Goal: Navigation & Orientation: Find specific page/section

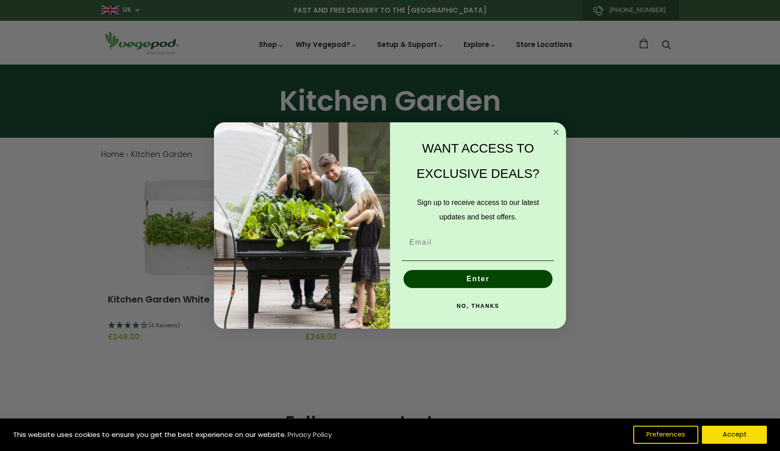
click at [555, 132] on circle "Close dialog" at bounding box center [556, 132] width 10 height 10
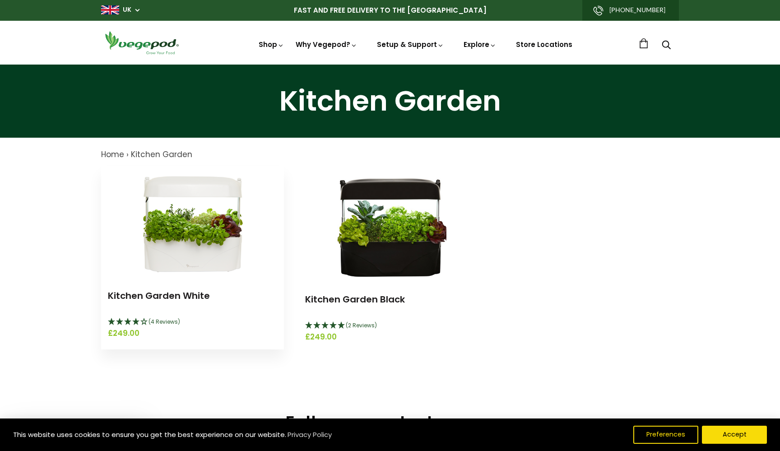
click at [206, 240] on img at bounding box center [192, 222] width 113 height 113
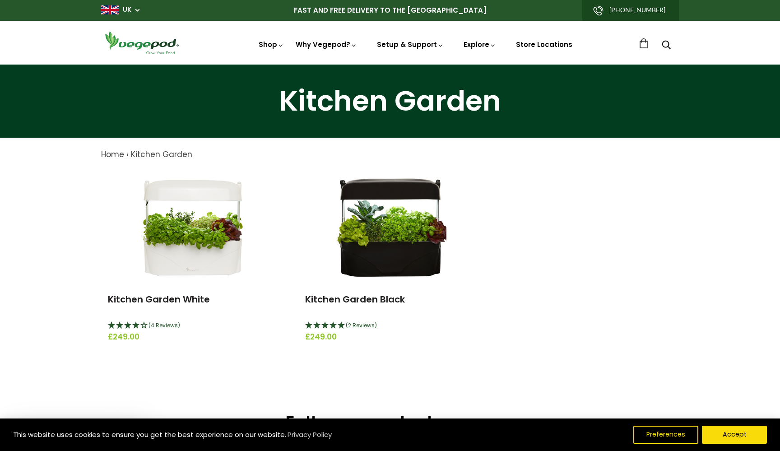
click at [522, 46] on link "Store Locations" at bounding box center [544, 44] width 56 height 9
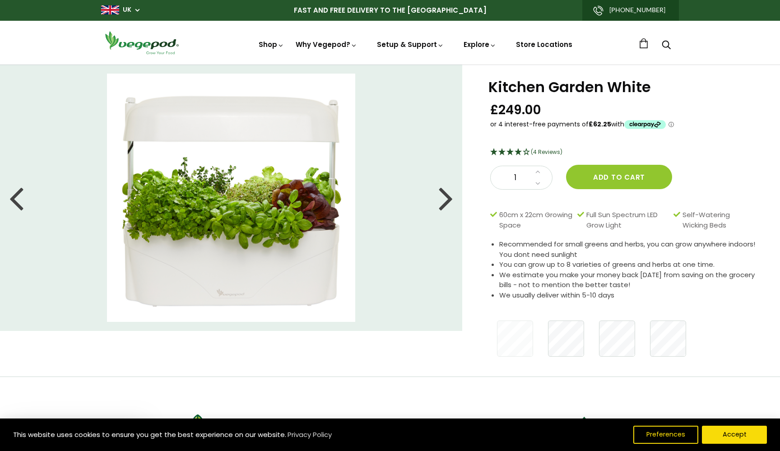
click at [445, 201] on div at bounding box center [446, 197] width 14 height 41
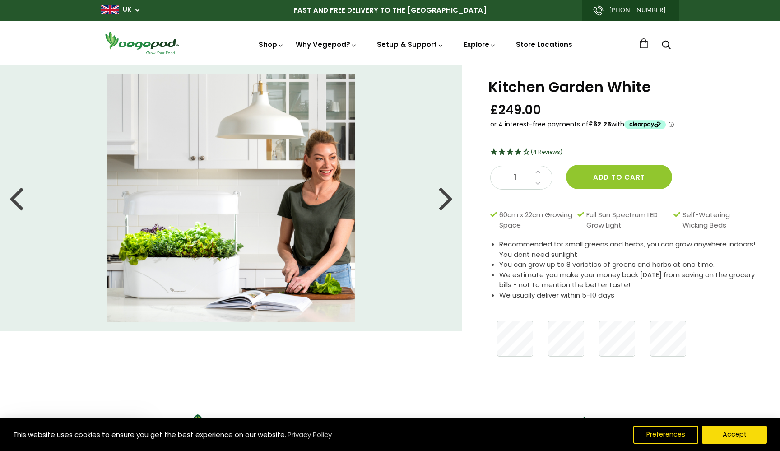
click at [449, 200] on div at bounding box center [446, 197] width 14 height 41
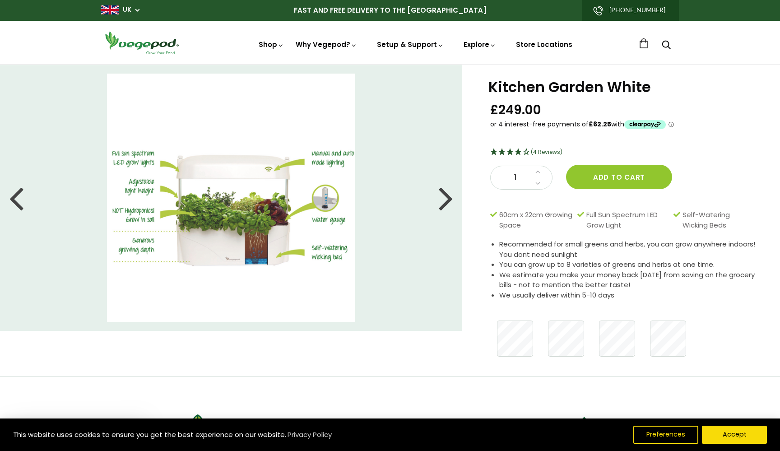
click at [447, 200] on div at bounding box center [446, 197] width 14 height 41
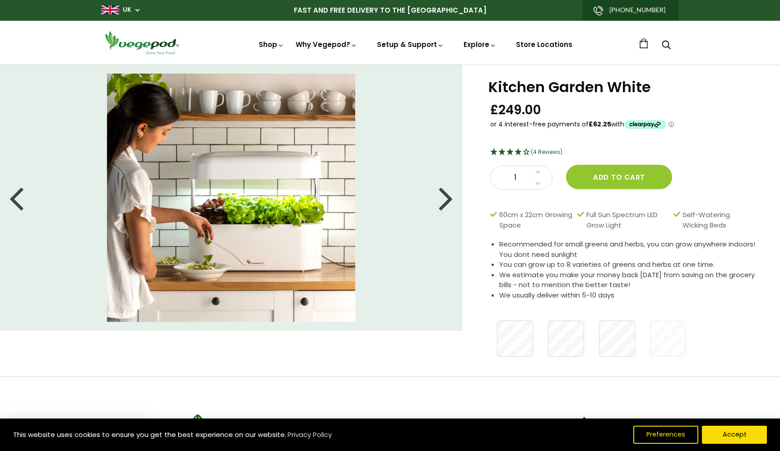
click at [447, 200] on div at bounding box center [446, 197] width 14 height 41
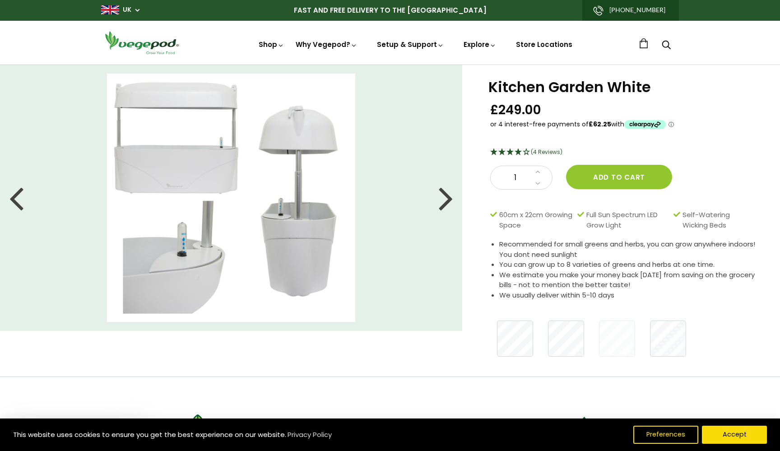
click at [448, 198] on div at bounding box center [446, 197] width 14 height 41
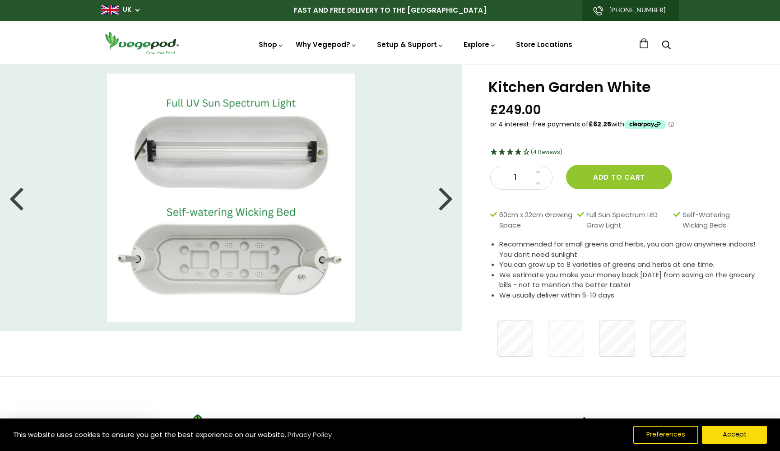
click at [448, 198] on div at bounding box center [446, 197] width 14 height 41
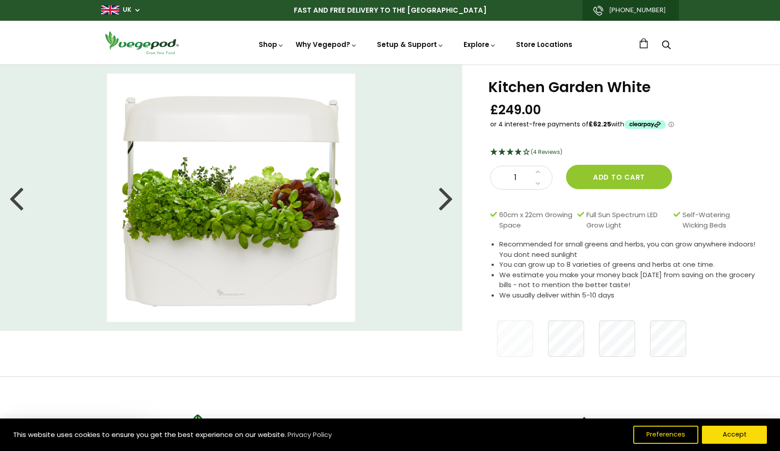
click at [448, 198] on div at bounding box center [446, 197] width 14 height 41
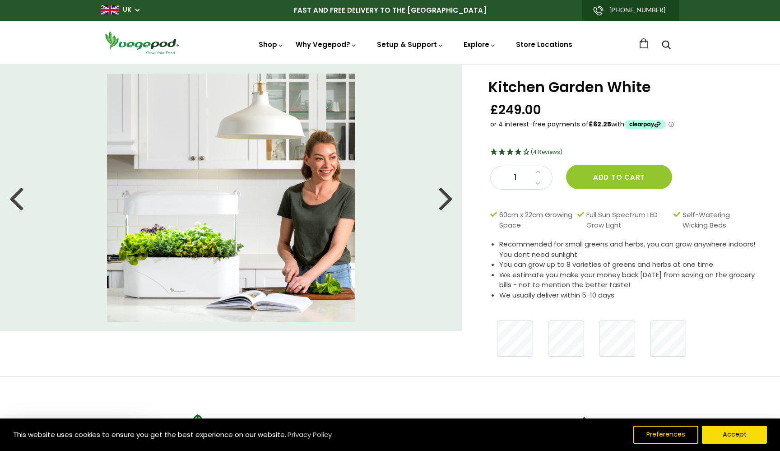
click at [448, 198] on div at bounding box center [446, 197] width 14 height 41
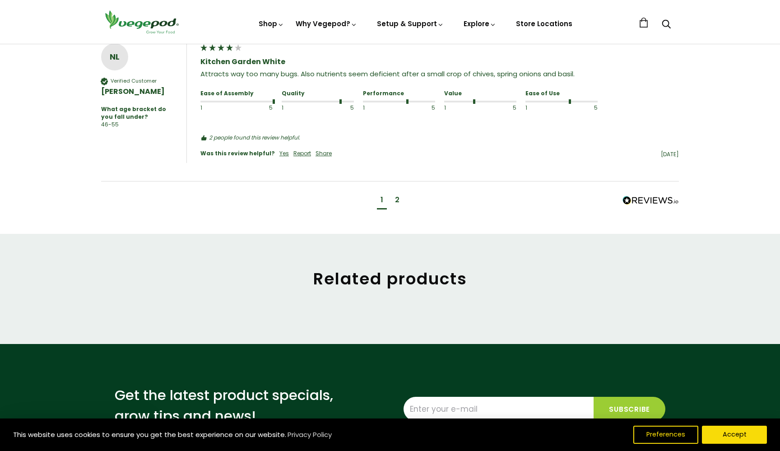
scroll to position [930, 0]
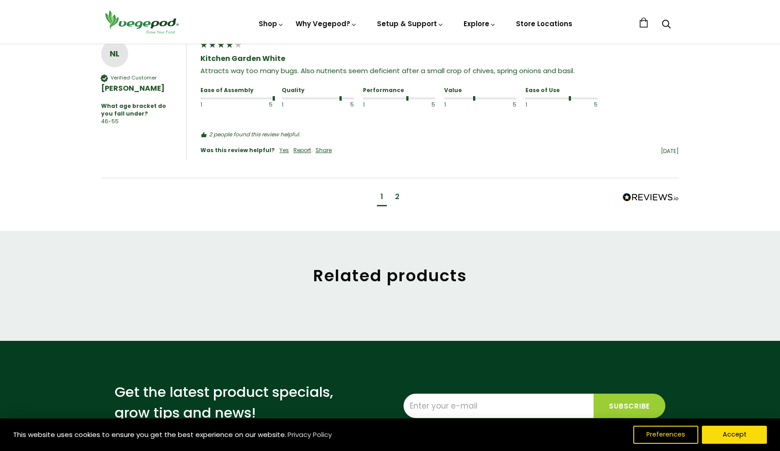
click at [393, 190] on div "2" at bounding box center [397, 198] width 12 height 17
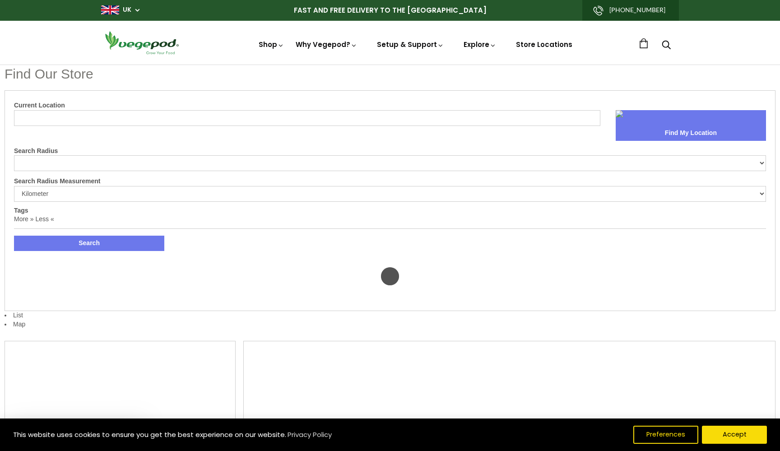
select select "m"
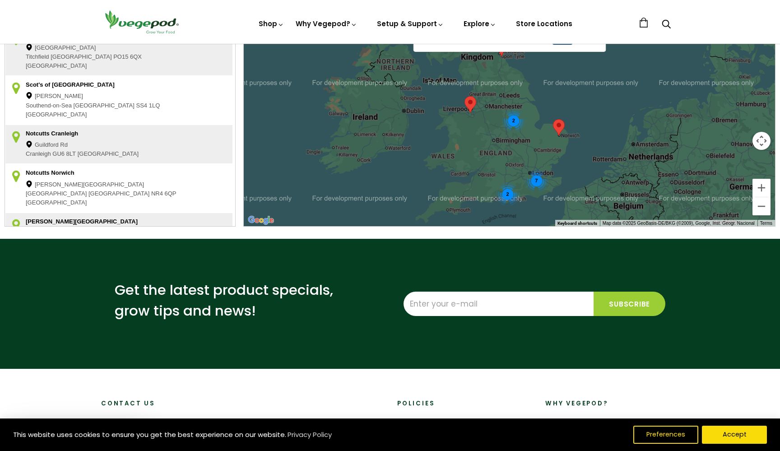
scroll to position [304, 0]
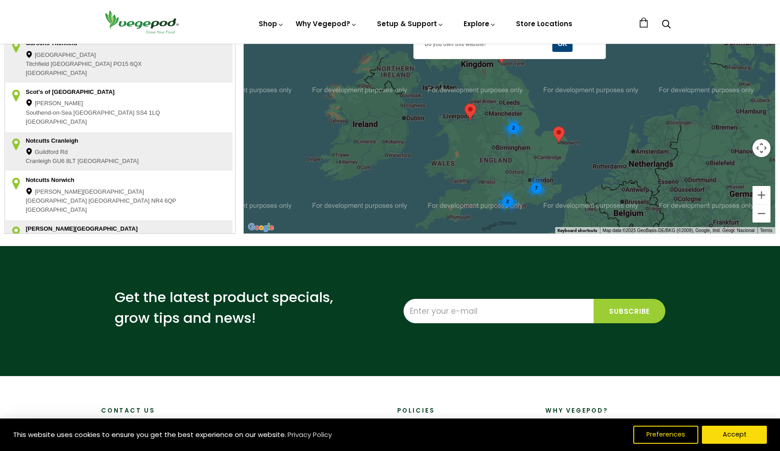
click at [507, 200] on div "2" at bounding box center [508, 202] width 24 height 24
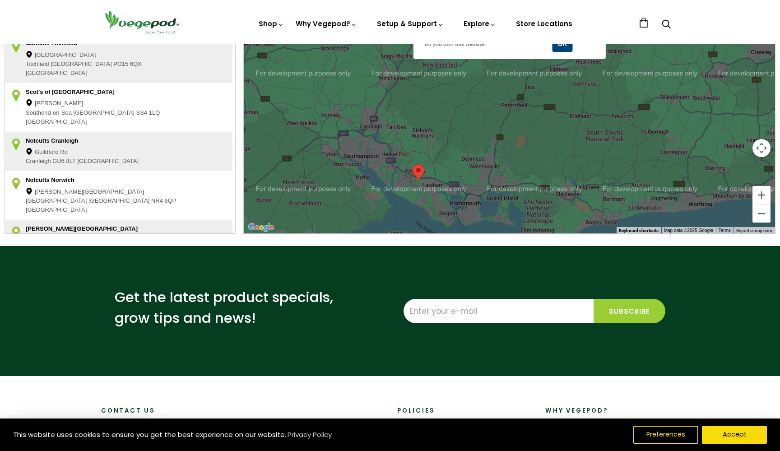
click at [413, 164] on area at bounding box center [413, 164] width 0 height 0
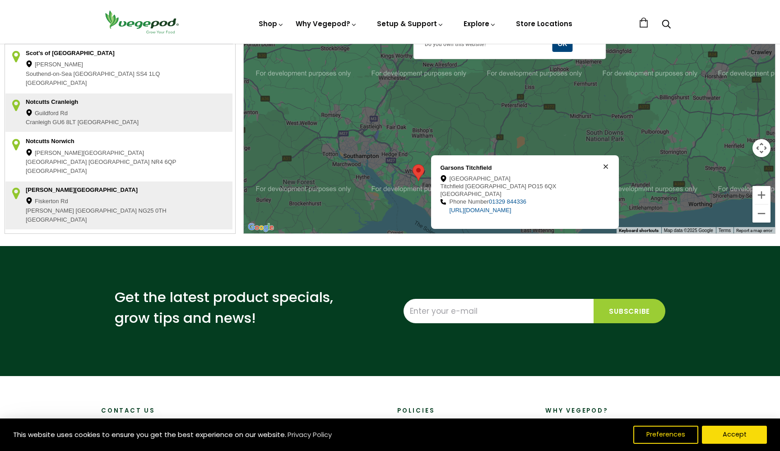
scroll to position [40, 0]
click at [462, 190] on span "Titchfield" at bounding box center [451, 187] width 23 height 8
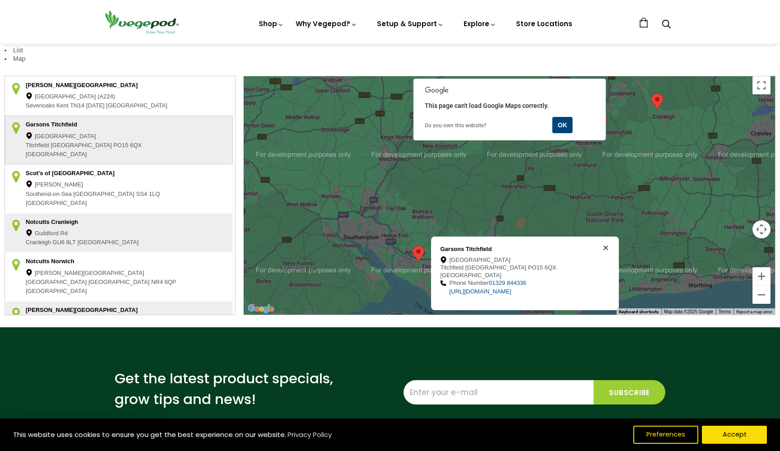
scroll to position [223, 0]
click at [87, 150] on span "[GEOGRAPHIC_DATA]" at bounding box center [56, 154] width 61 height 9
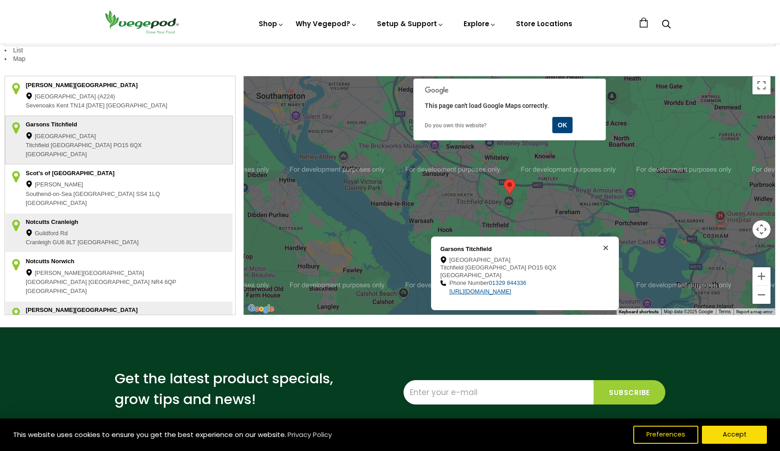
click at [487, 291] on link "[URL][DOMAIN_NAME]" at bounding box center [480, 291] width 62 height 7
